Goal: Task Accomplishment & Management: Use online tool/utility

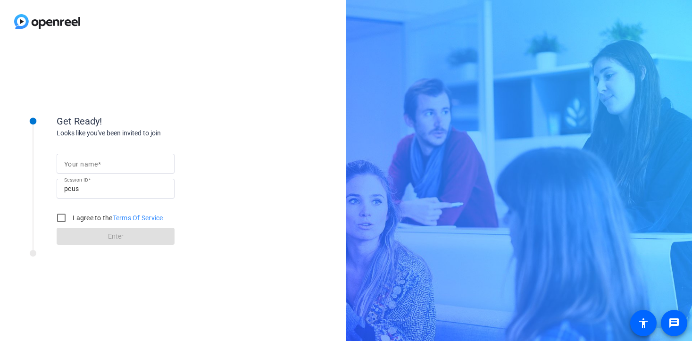
click at [103, 160] on input "Your name" at bounding box center [115, 163] width 103 height 11
type input "[PERSON_NAME]"
click at [60, 218] on input "I agree to the Terms Of Service" at bounding box center [61, 218] width 19 height 19
checkbox input "true"
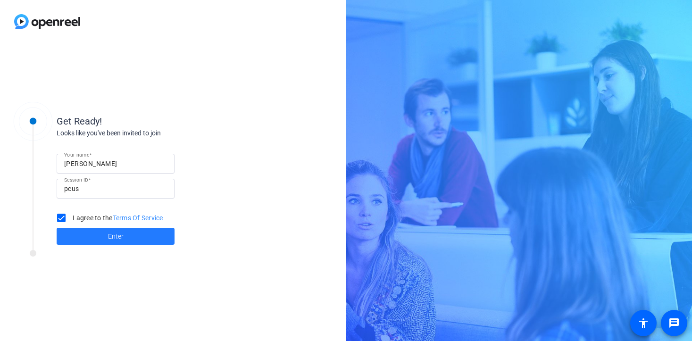
click at [129, 234] on span at bounding box center [116, 236] width 118 height 23
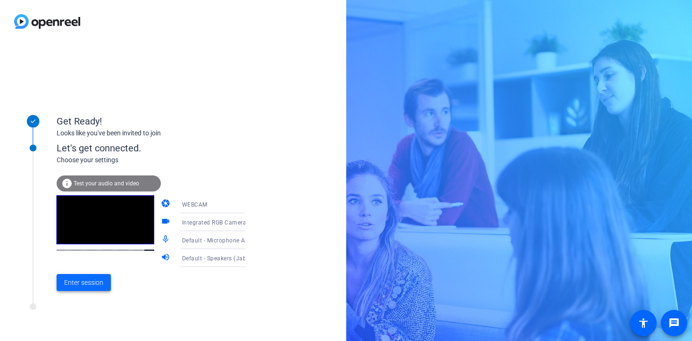
click at [85, 282] on span "Enter session" at bounding box center [83, 283] width 39 height 10
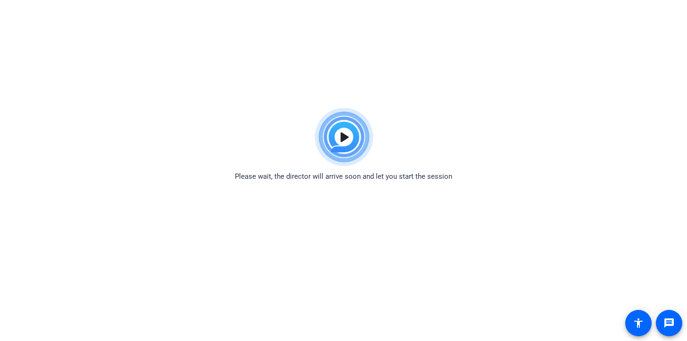
click at [312, 237] on body "Accessibility Screen-Reader Guide, Feedback, and Issue Reporting | New window P…" at bounding box center [343, 273] width 687 height 341
click at [57, 103] on div "Please wait, the director will arrive soon and let you start the session" at bounding box center [343, 142] width 687 height 79
click at [344, 137] on img at bounding box center [343, 137] width 69 height 68
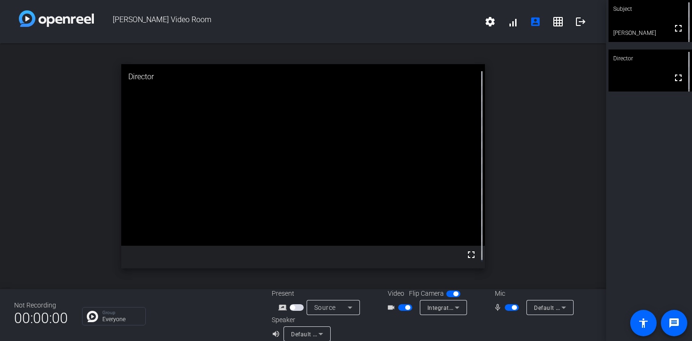
click at [73, 183] on div "open_in_new Director fullscreen" at bounding box center [303, 166] width 606 height 246
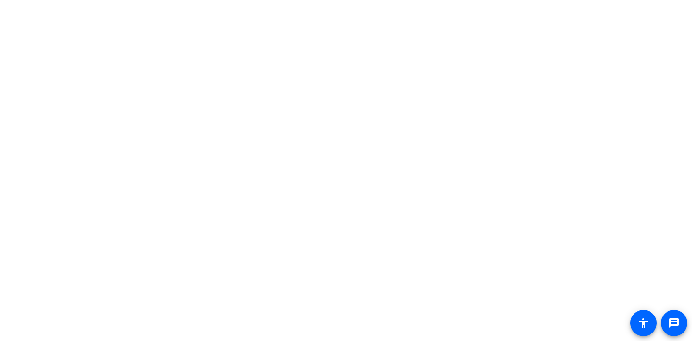
click at [249, 140] on body "message accessibility" at bounding box center [346, 170] width 692 height 341
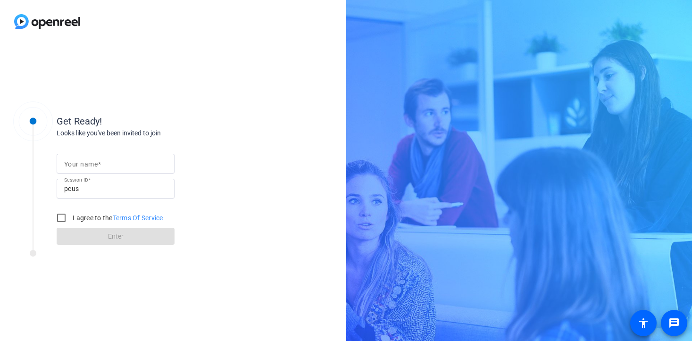
click at [136, 158] on div at bounding box center [115, 164] width 103 height 20
click at [105, 165] on input "Your name" at bounding box center [115, 163] width 103 height 11
type input "D"
type input "[PERSON_NAME]"
click at [61, 217] on input "I agree to the Terms Of Service" at bounding box center [61, 218] width 19 height 19
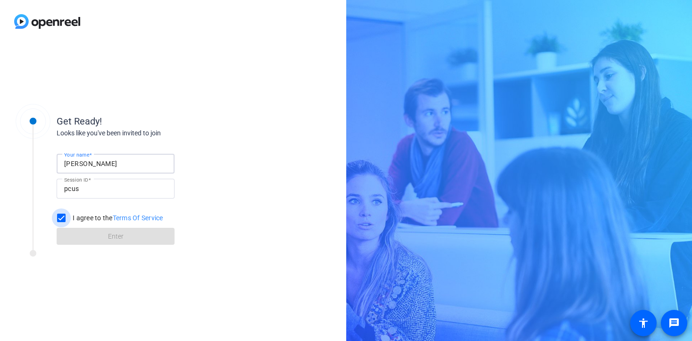
checkbox input "true"
click at [123, 237] on span "Enter" at bounding box center [116, 237] width 16 height 10
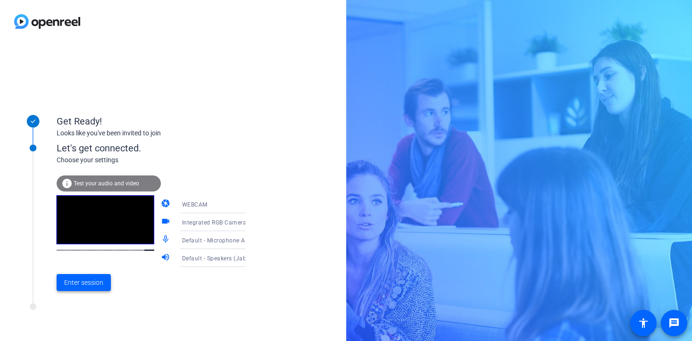
click at [97, 284] on span "Enter session" at bounding box center [83, 283] width 39 height 10
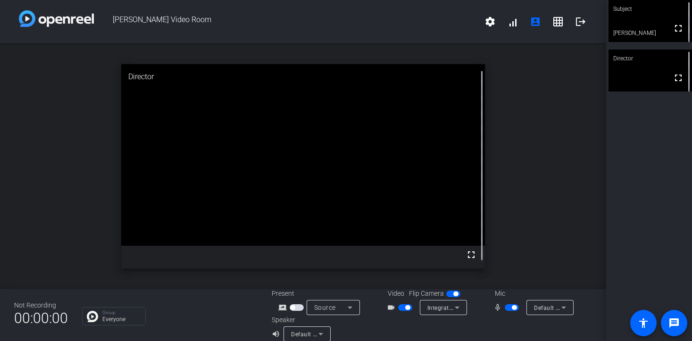
click at [405, 306] on span "button" at bounding box center [407, 307] width 5 height 5
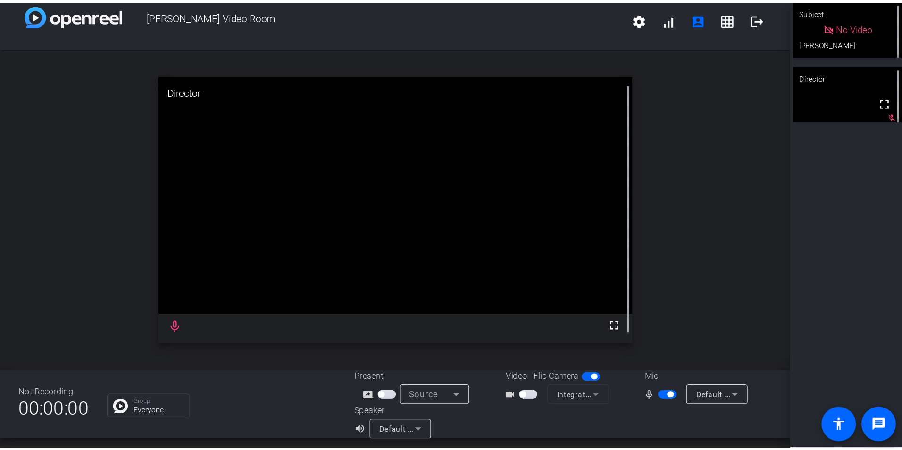
scroll to position [11, 0]
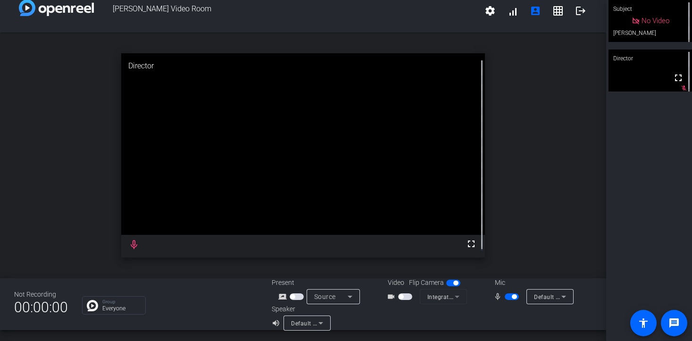
click at [507, 296] on span "button" at bounding box center [512, 296] width 14 height 7
click at [509, 296] on span "button" at bounding box center [512, 296] width 14 height 7
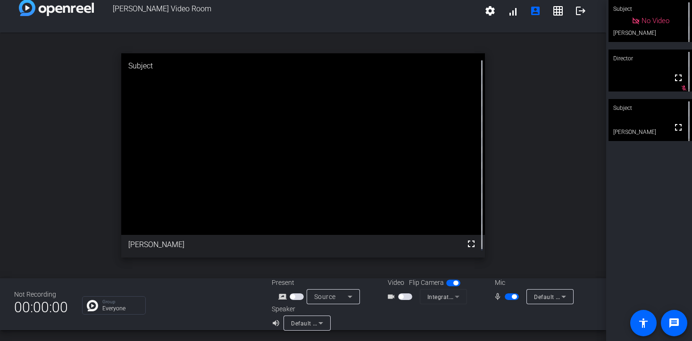
click at [450, 281] on span "button" at bounding box center [453, 283] width 14 height 7
click at [399, 297] on span "button" at bounding box center [401, 296] width 5 height 5
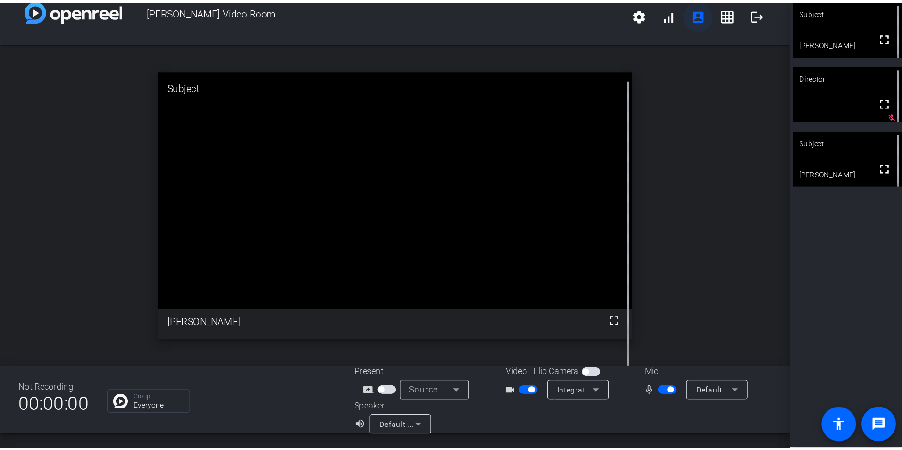
scroll to position [0, 0]
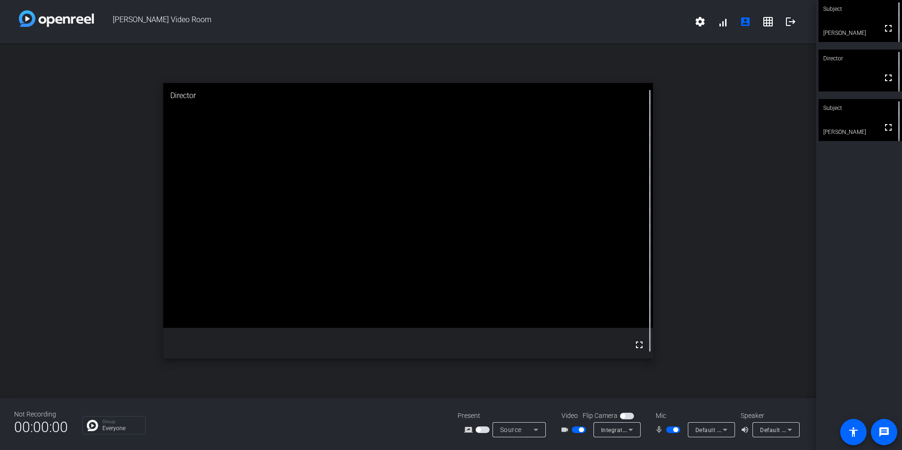
click at [692, 106] on div "Subject" at bounding box center [859, 108] width 83 height 18
